Goal: Task Accomplishment & Management: Manage account settings

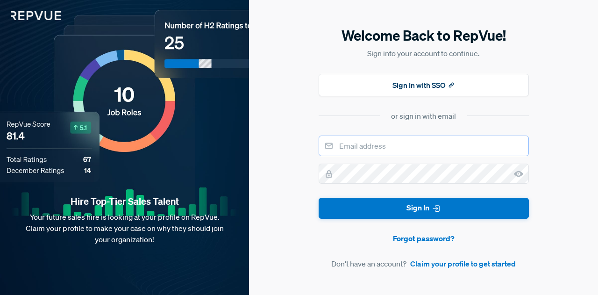
type input "[PERSON_NAME][EMAIL_ADDRESS][PERSON_NAME][DOMAIN_NAME]"
click at [515, 175] on icon at bounding box center [518, 173] width 9 height 9
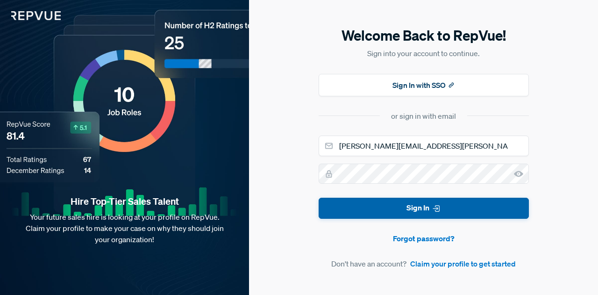
click at [398, 211] on button "Sign In" at bounding box center [424, 208] width 210 height 21
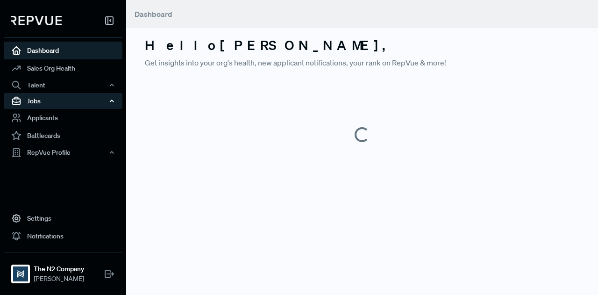
click at [113, 104] on icon "button" at bounding box center [111, 101] width 7 height 7
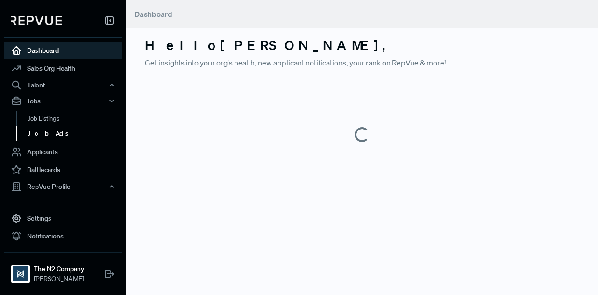
click at [49, 134] on link "Job Ads" at bounding box center [75, 133] width 119 height 15
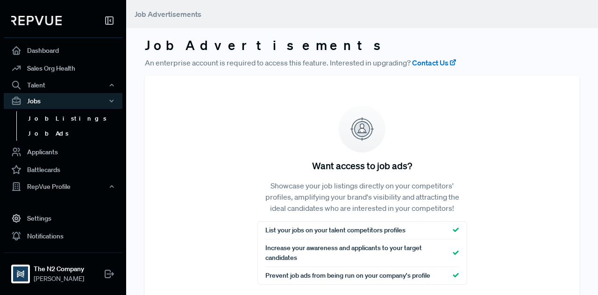
click at [47, 121] on link "Job Listings" at bounding box center [75, 118] width 119 height 15
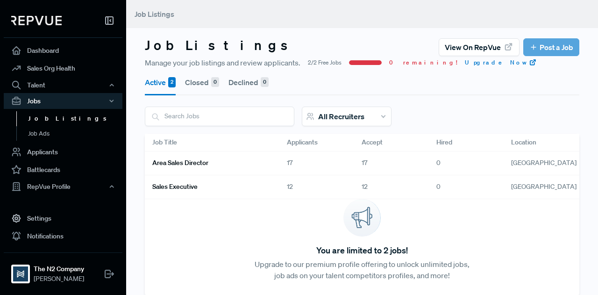
click at [190, 164] on h6 "Area Sales Director" at bounding box center [180, 163] width 56 height 8
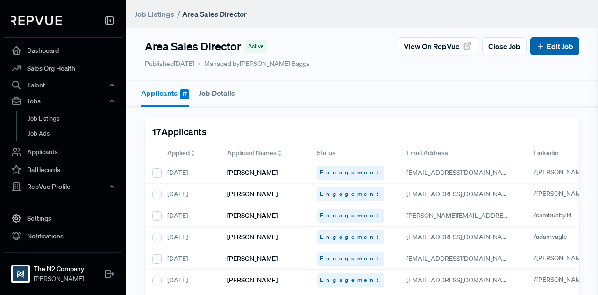
click at [567, 48] on link "Edit Job" at bounding box center [555, 46] width 37 height 11
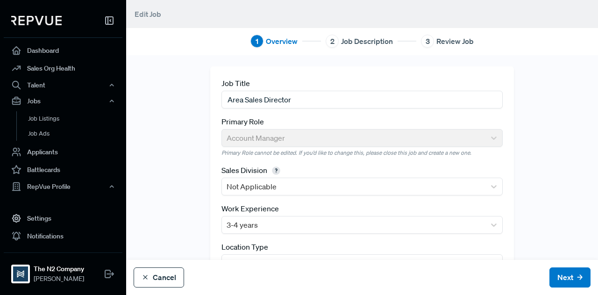
click at [150, 277] on button "Cancel" at bounding box center [159, 277] width 50 height 20
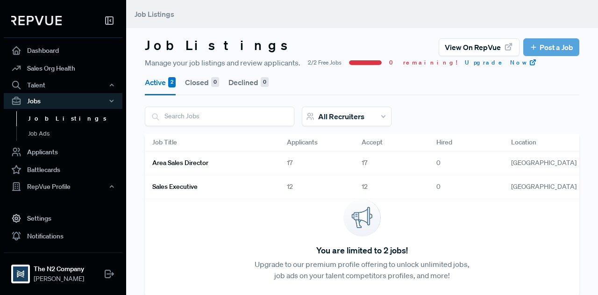
click at [244, 167] on link "Area Sales Director" at bounding box center [208, 163] width 112 height 16
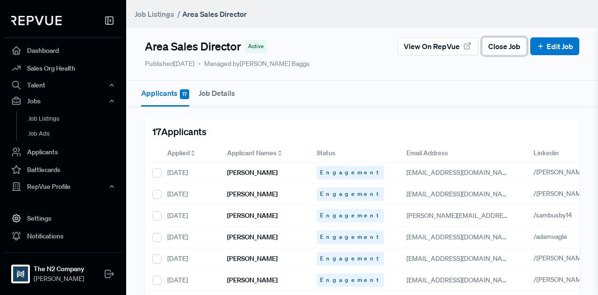
click at [500, 48] on span "Close Job" at bounding box center [504, 46] width 32 height 11
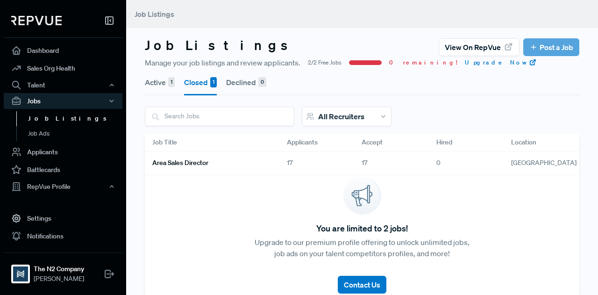
click at [150, 84] on button "Active 1" at bounding box center [160, 82] width 30 height 26
click at [203, 163] on link "Sales Executive" at bounding box center [208, 163] width 112 height 16
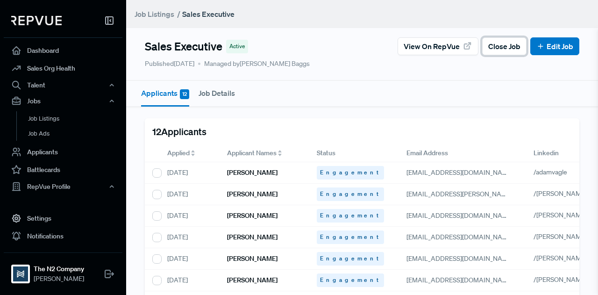
click at [497, 46] on span "Close Job" at bounding box center [504, 46] width 32 height 11
